Goal: Task Accomplishment & Management: Manage account settings

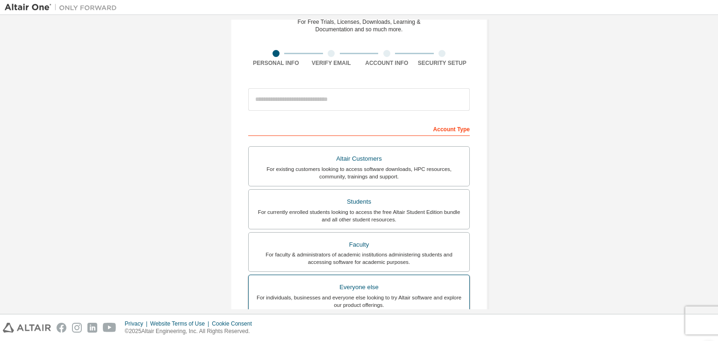
scroll to position [47, 0]
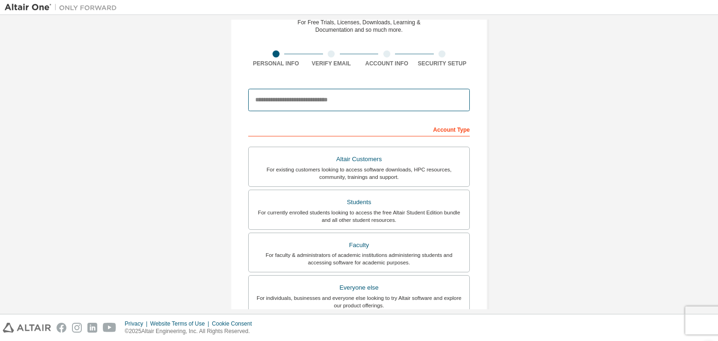
click at [339, 102] on input "email" at bounding box center [359, 100] width 222 height 22
type input "**********"
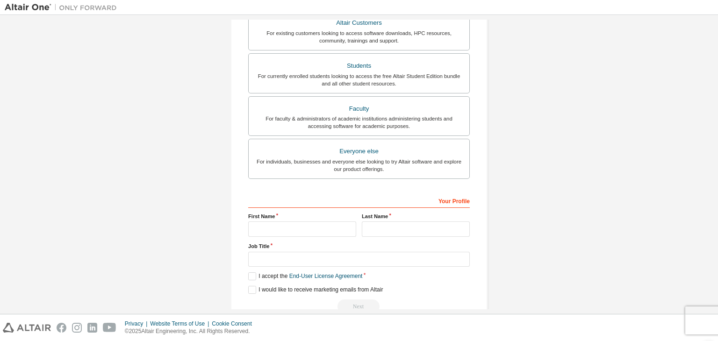
scroll to position [187, 0]
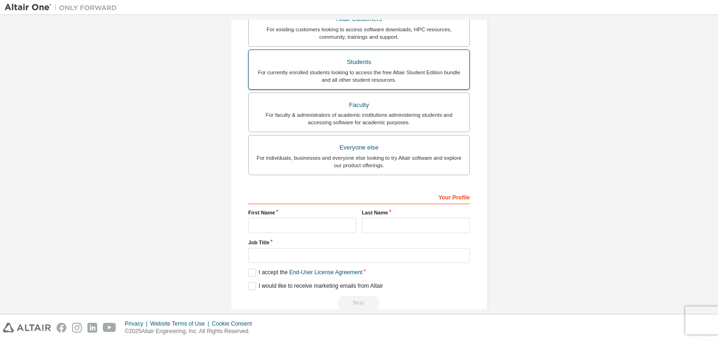
click at [362, 84] on label "Students For currently enrolled students looking to access the free Altair Stud…" at bounding box center [359, 70] width 222 height 40
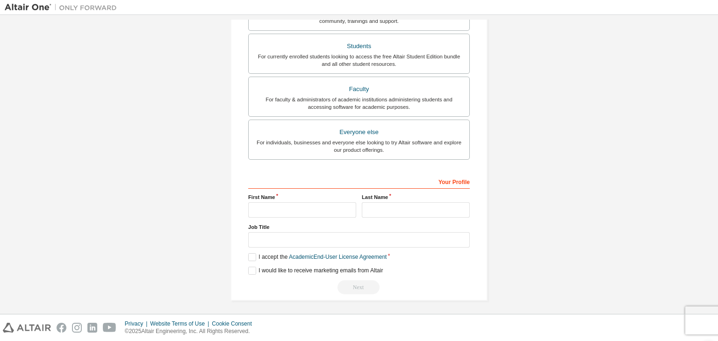
scroll to position [228, 0]
click at [320, 209] on input "text" at bounding box center [302, 209] width 108 height 15
type input "******"
click at [404, 208] on input "text" at bounding box center [416, 209] width 108 height 15
type input "*****"
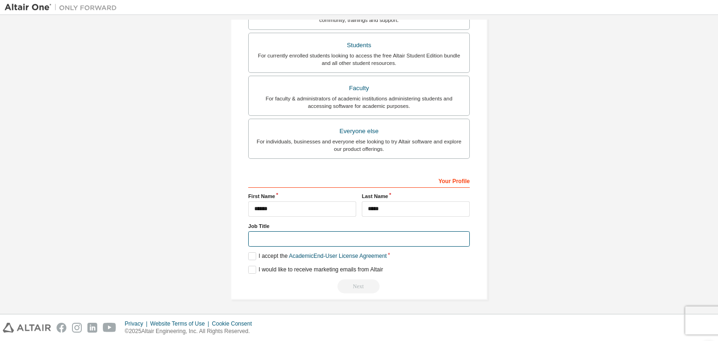
click at [340, 240] on input "text" at bounding box center [359, 239] width 222 height 15
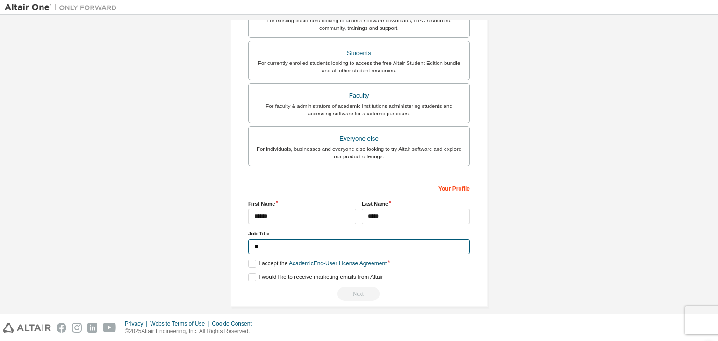
scroll to position [236, 0]
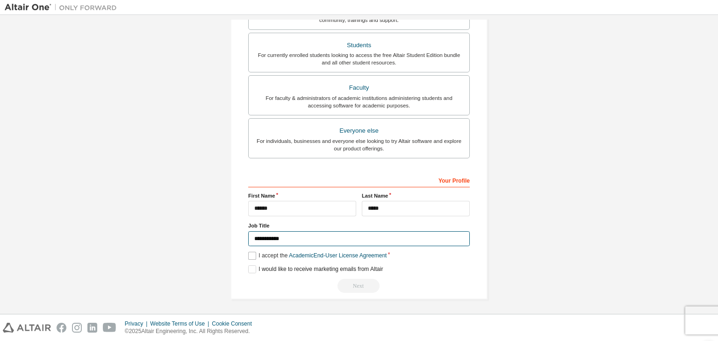
type input "**********"
click at [248, 255] on label "I accept the Academic End-User License Agreement" at bounding box center [317, 256] width 138 height 8
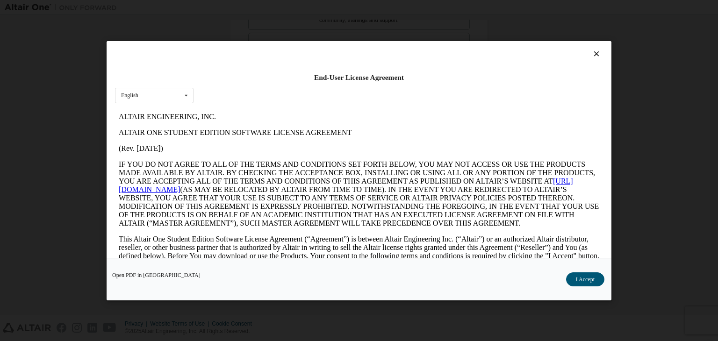
scroll to position [0, 0]
click at [146, 94] on div "English English" at bounding box center [154, 94] width 79 height 15
click at [181, 96] on icon at bounding box center [187, 95] width 12 height 15
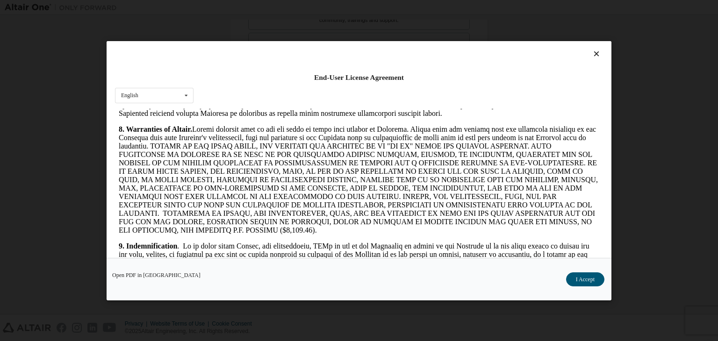
scroll to position [1123, 0]
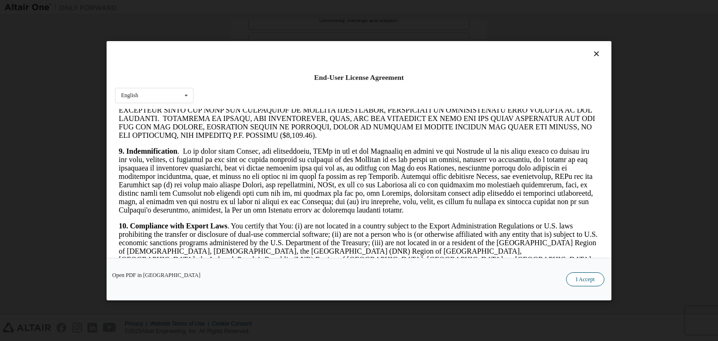
click at [588, 283] on button "I Accept" at bounding box center [585, 280] width 38 height 14
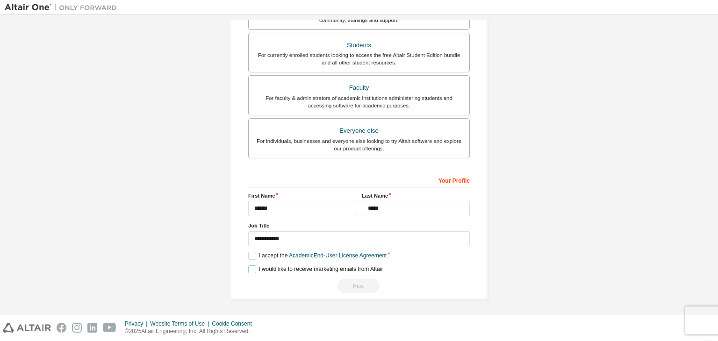
click at [251, 268] on label "I would like to receive marketing emails from Altair" at bounding box center [315, 270] width 135 height 8
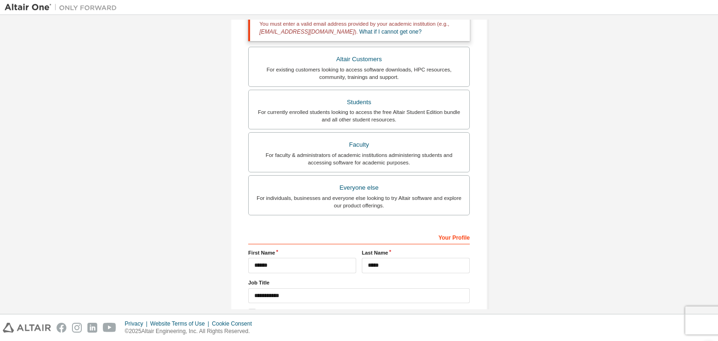
scroll to position [0, 0]
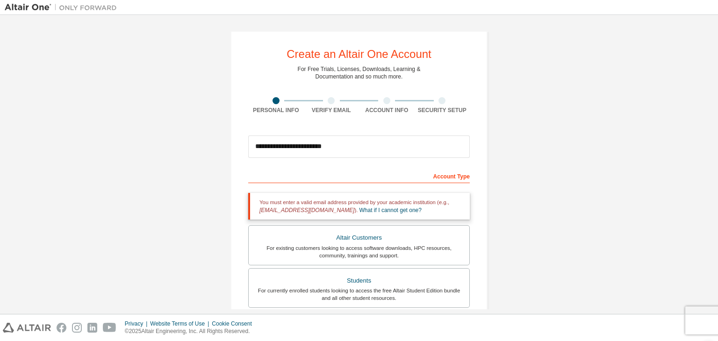
click at [380, 181] on div "Account Type" at bounding box center [359, 175] width 222 height 15
click at [367, 179] on div "Account Type" at bounding box center [359, 175] width 222 height 15
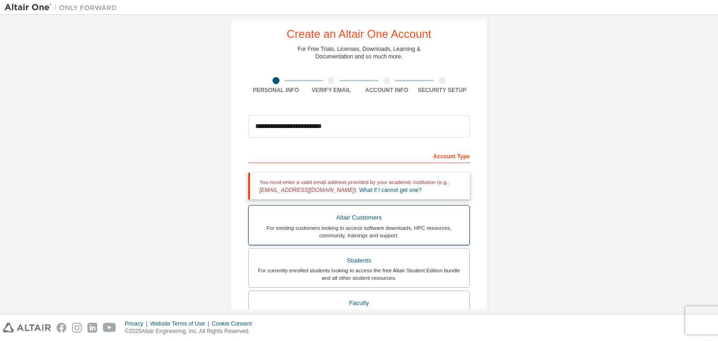
scroll to position [94, 0]
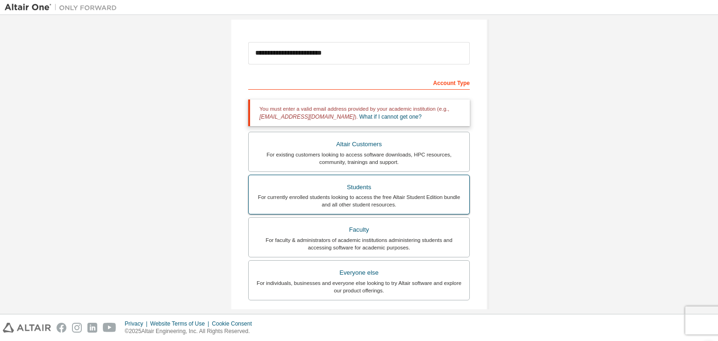
click at [332, 191] on div "Students" at bounding box center [359, 187] width 210 height 13
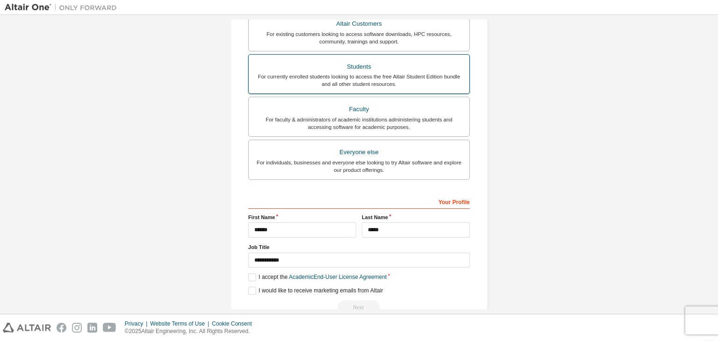
scroll to position [236, 0]
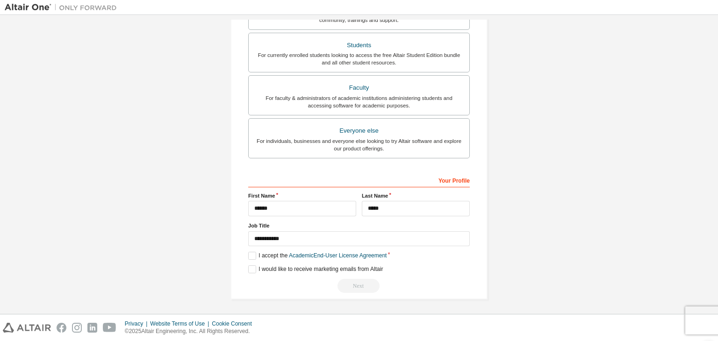
click at [357, 283] on div "Next" at bounding box center [359, 286] width 222 height 14
click at [439, 181] on div "Your Profile" at bounding box center [359, 180] width 222 height 15
drag, startPoint x: 305, startPoint y: 180, endPoint x: 284, endPoint y: 186, distance: 21.8
click at [297, 182] on div "Your Profile" at bounding box center [359, 180] width 222 height 15
click at [366, 281] on div "Next" at bounding box center [359, 286] width 222 height 14
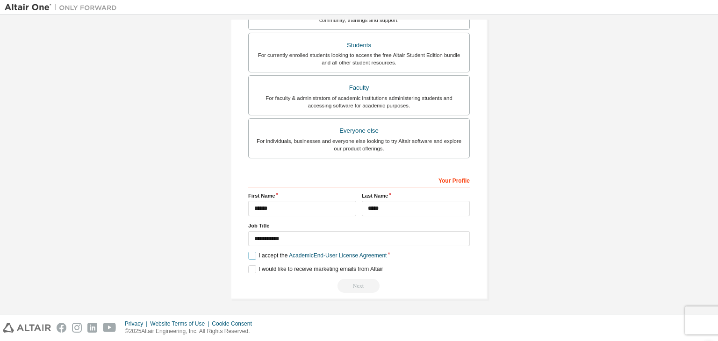
click at [252, 255] on label "I accept the Academic End-User License Agreement" at bounding box center [317, 256] width 138 height 8
click at [251, 267] on label "I would like to receive marketing emails from Altair" at bounding box center [315, 270] width 135 height 8
click at [251, 256] on label "I accept the Academic End-User License Agreement" at bounding box center [317, 256] width 138 height 8
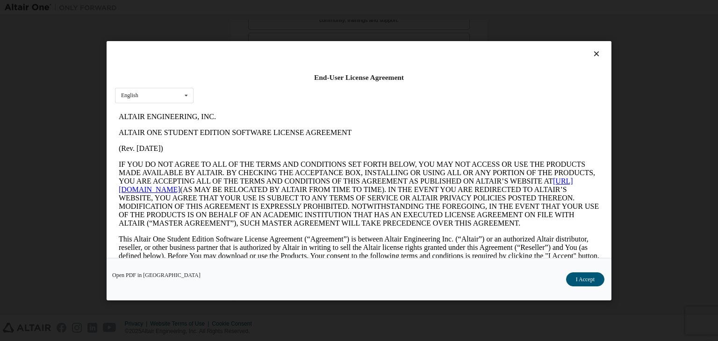
scroll to position [0, 0]
click at [586, 277] on button "I Accept" at bounding box center [585, 280] width 38 height 14
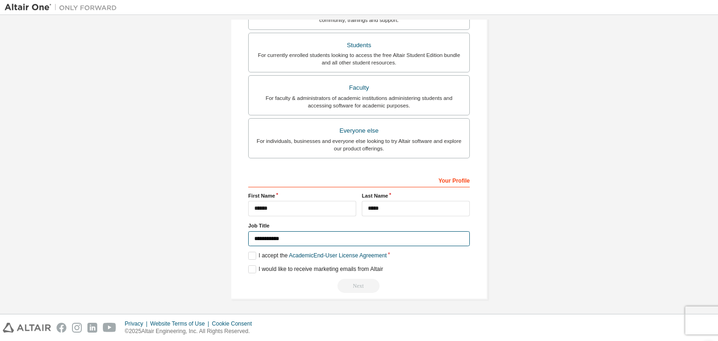
click at [326, 242] on input "**********" at bounding box center [359, 239] width 222 height 15
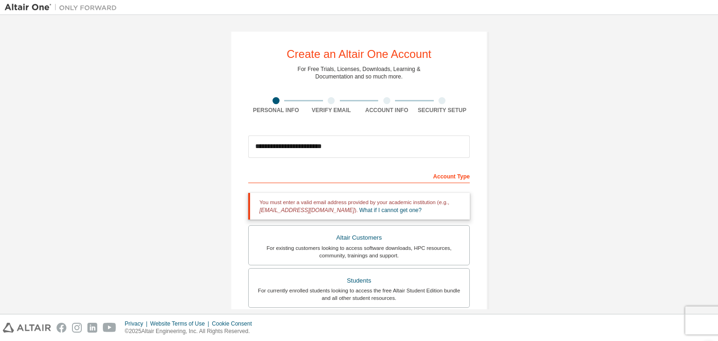
click at [332, 104] on div "Verify Email" at bounding box center [332, 105] width 56 height 17
click at [328, 101] on div at bounding box center [331, 100] width 7 height 7
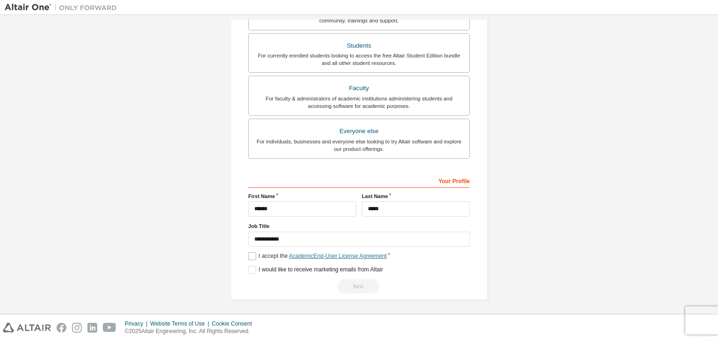
scroll to position [236, 0]
click at [367, 284] on div "Next" at bounding box center [359, 286] width 222 height 14
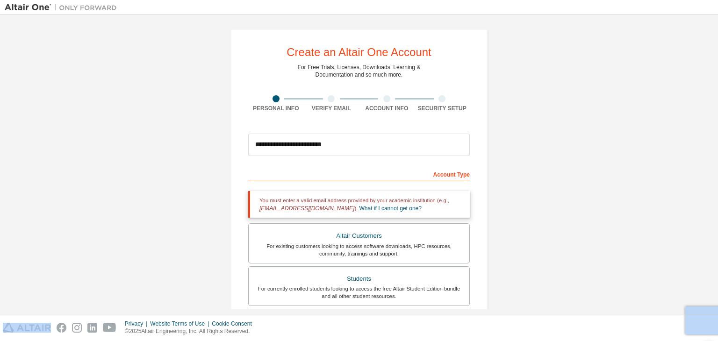
scroll to position [0, 0]
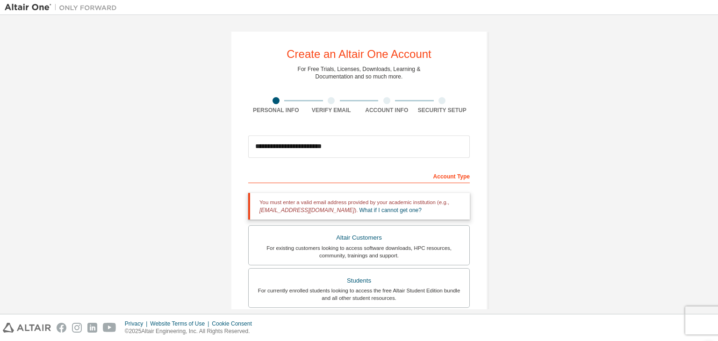
click at [441, 174] on div "Account Type" at bounding box center [359, 175] width 222 height 15
click at [391, 172] on div "Account Type" at bounding box center [359, 175] width 222 height 15
click at [353, 138] on input "**********" at bounding box center [359, 147] width 222 height 22
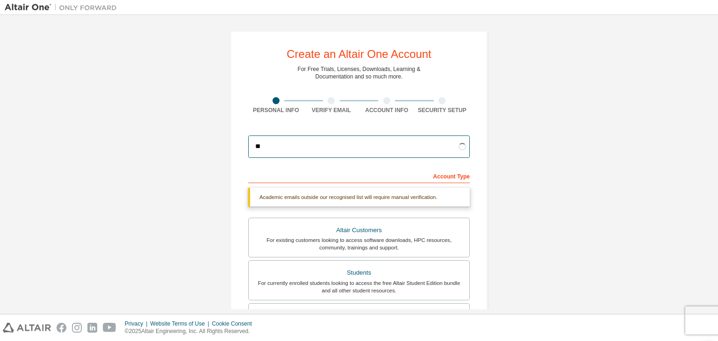
type input "*"
type input "**********"
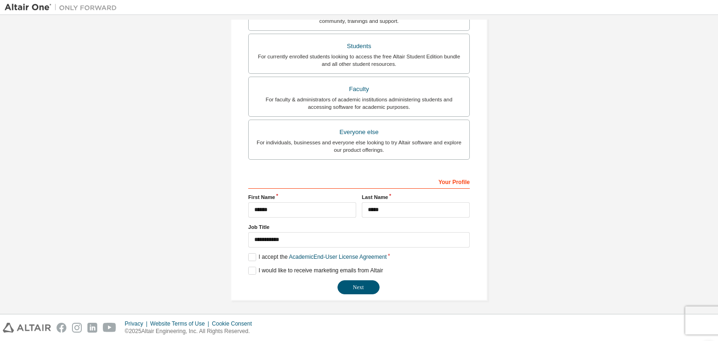
scroll to position [228, 0]
click at [350, 285] on button "Next" at bounding box center [359, 287] width 42 height 14
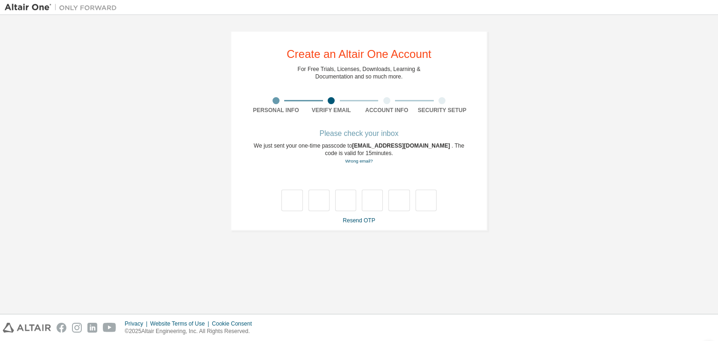
type input "*"
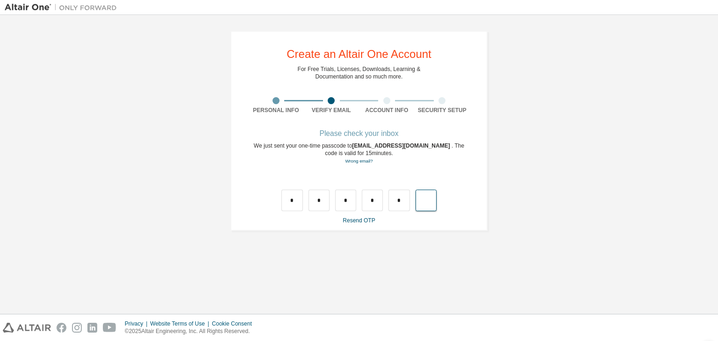
type input "*"
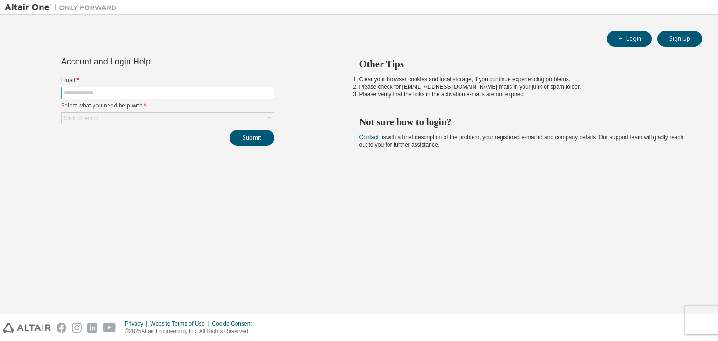
click at [129, 95] on input "text" at bounding box center [168, 92] width 209 height 7
type input "**********"
click at [140, 116] on div "Click to select" at bounding box center [168, 118] width 212 height 11
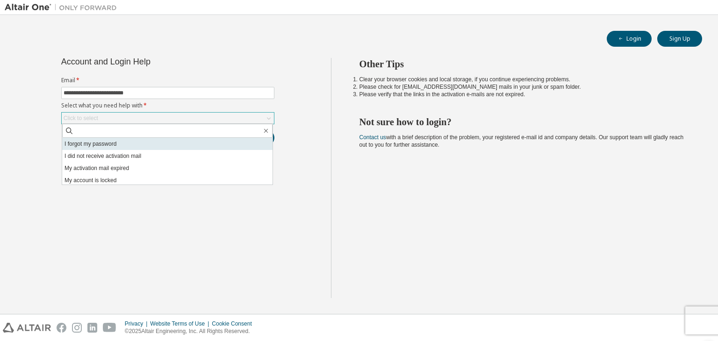
click at [127, 146] on li "I forgot my password" at bounding box center [167, 144] width 210 height 12
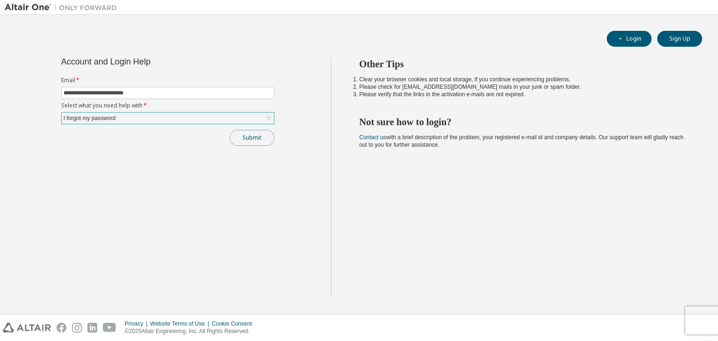
click at [262, 139] on button "Submit" at bounding box center [252, 138] width 45 height 16
click at [626, 44] on button "Login" at bounding box center [629, 39] width 45 height 16
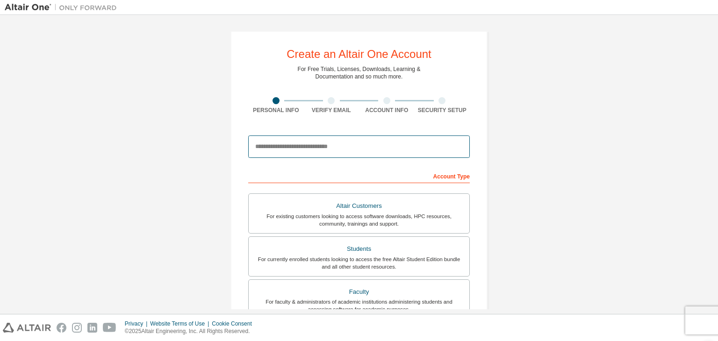
click at [375, 147] on input "email" at bounding box center [359, 147] width 222 height 22
type input "**********"
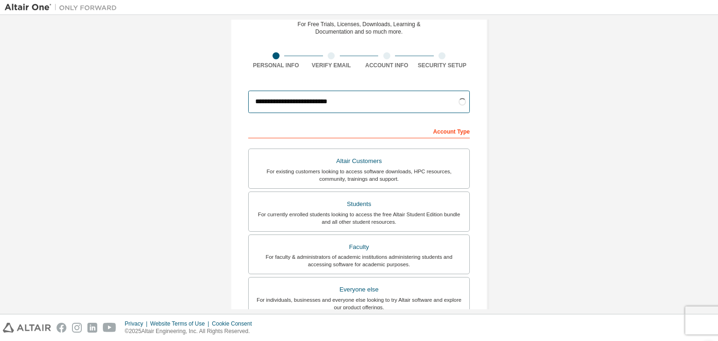
scroll to position [47, 0]
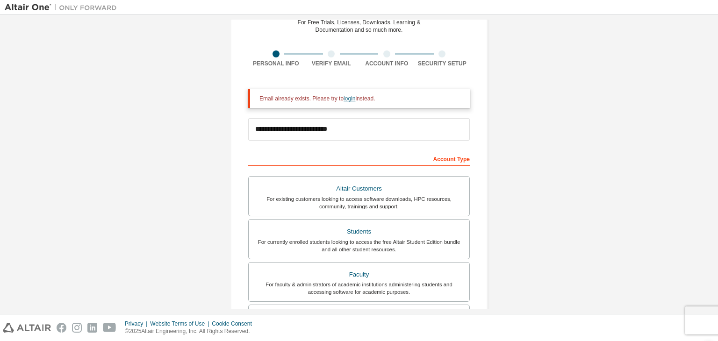
click at [348, 96] on link "login" at bounding box center [350, 98] width 12 height 7
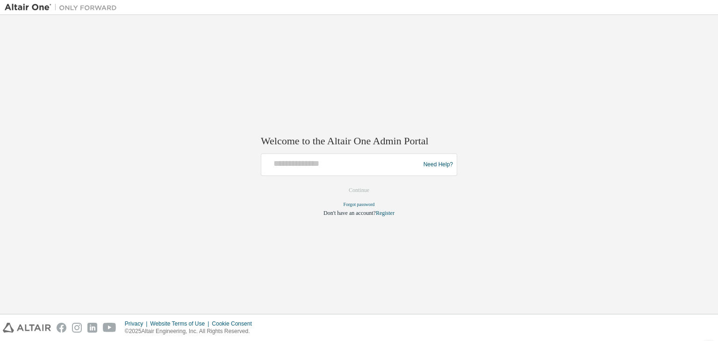
click at [335, 171] on div at bounding box center [342, 165] width 154 height 18
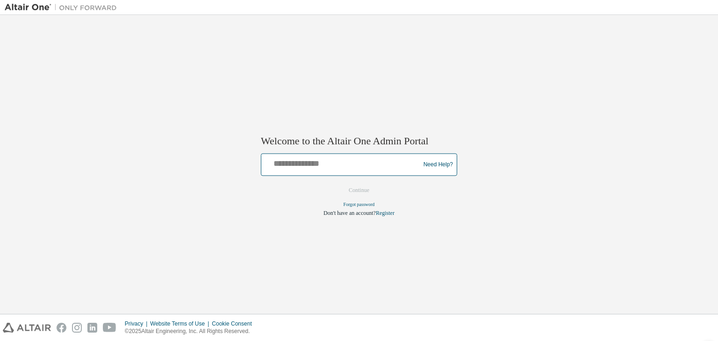
drag, startPoint x: 329, startPoint y: 165, endPoint x: 296, endPoint y: 158, distance: 34.5
click at [296, 158] on input "text" at bounding box center [342, 163] width 154 height 14
type input "**********"
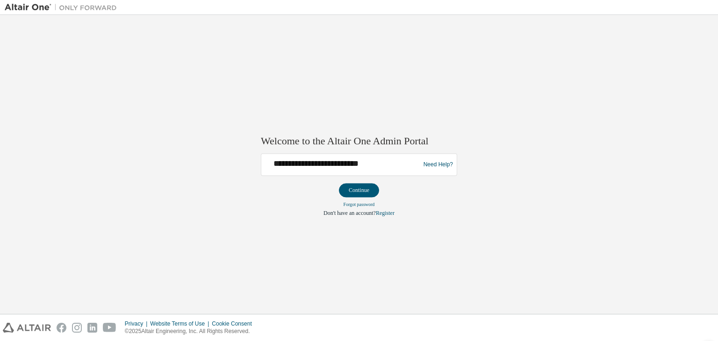
click at [363, 192] on button "Continue" at bounding box center [359, 191] width 40 height 14
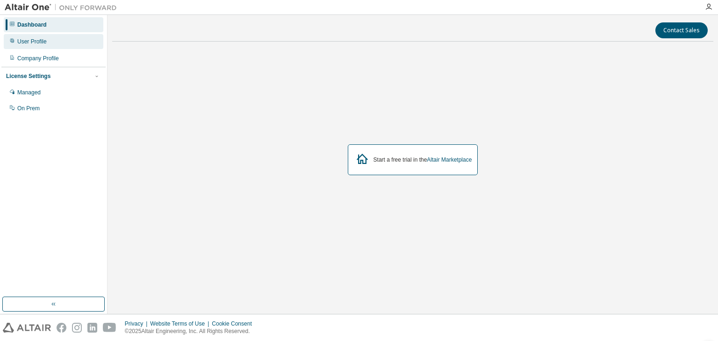
click at [50, 38] on div "User Profile" at bounding box center [54, 41] width 100 height 15
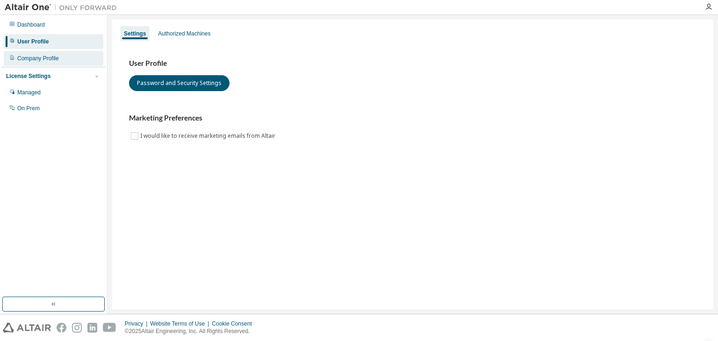
click at [57, 59] on div "Company Profile" at bounding box center [38, 58] width 42 height 7
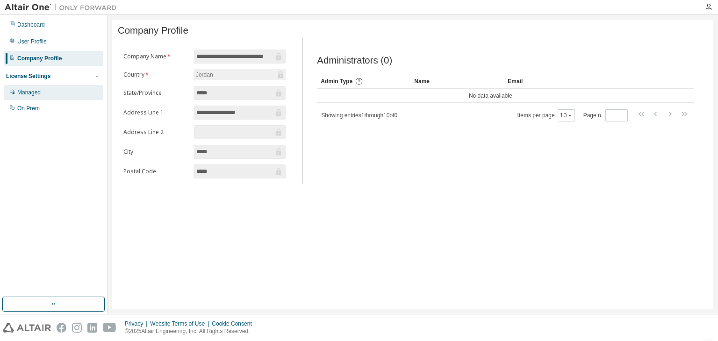
click at [54, 92] on div "Managed" at bounding box center [54, 92] width 100 height 15
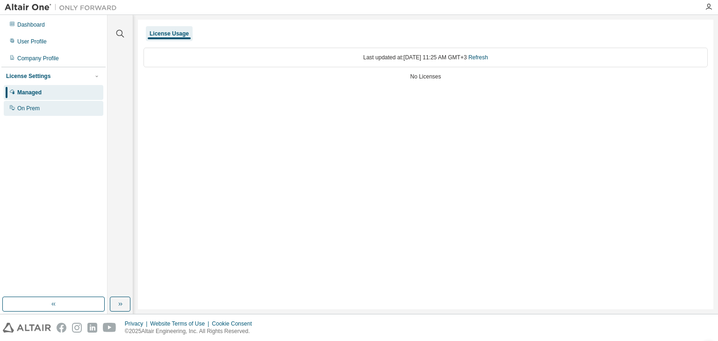
click at [54, 109] on div "On Prem" at bounding box center [54, 108] width 100 height 15
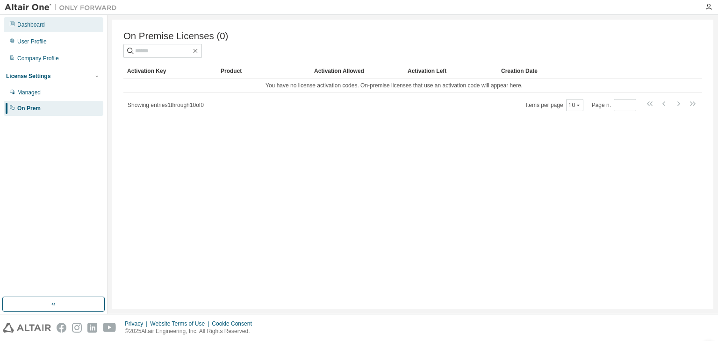
click at [45, 29] on div "Dashboard" at bounding box center [54, 24] width 100 height 15
